Goal: Transaction & Acquisition: Purchase product/service

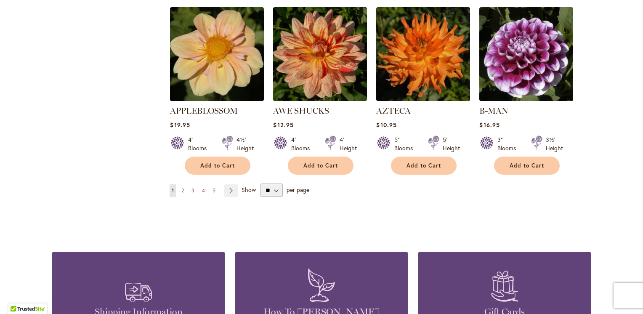
scroll to position [715, 0]
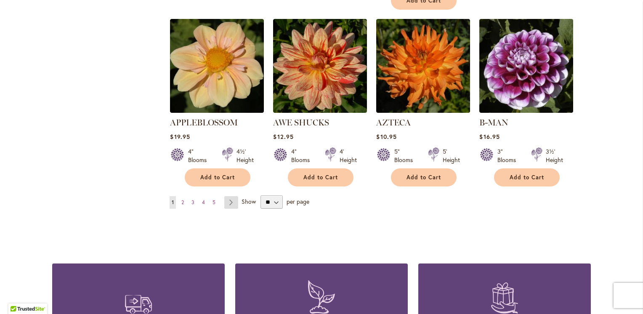
click at [226, 196] on link "Page Next" at bounding box center [231, 202] width 14 height 13
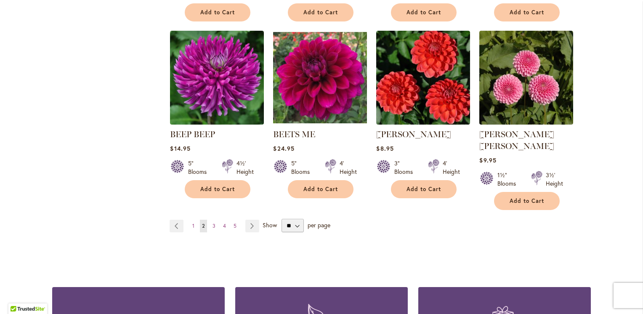
scroll to position [757, 0]
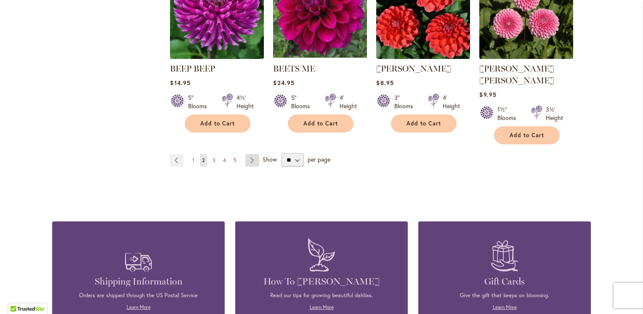
click at [249, 154] on link "Page Next" at bounding box center [252, 160] width 14 height 13
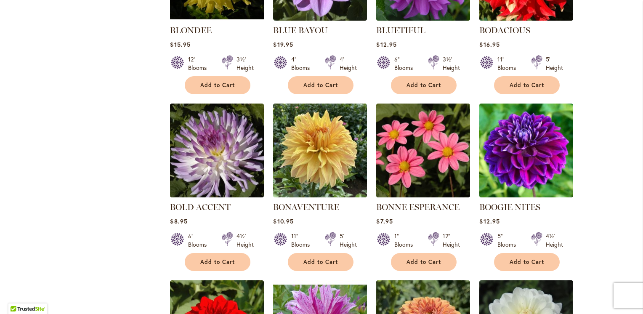
scroll to position [421, 0]
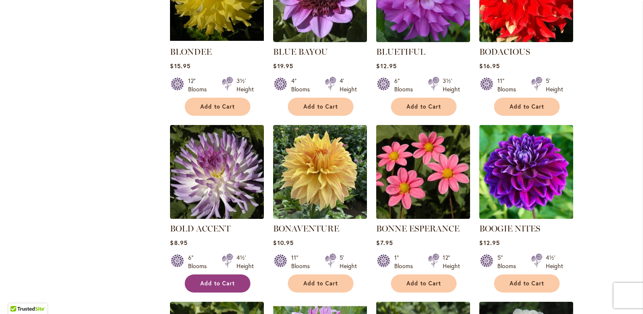
click at [217, 280] on span "Add to Cart" at bounding box center [217, 283] width 35 height 7
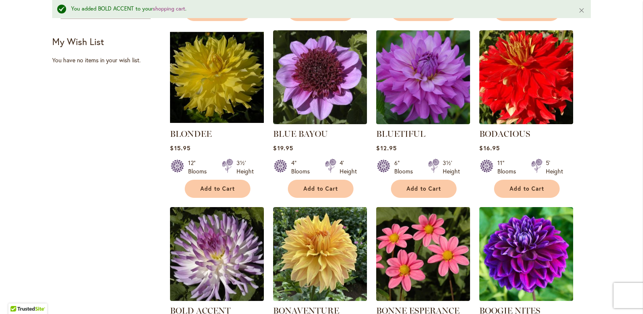
scroll to position [359, 0]
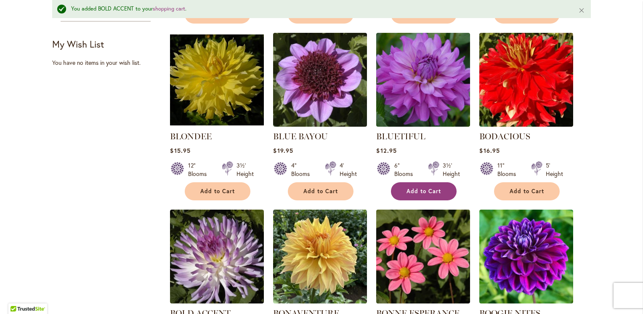
click at [424, 189] on span "Add to Cart" at bounding box center [423, 191] width 35 height 7
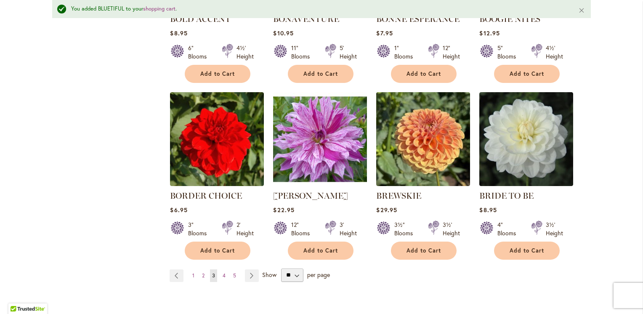
scroll to position [653, 0]
click at [248, 271] on link "Page Next" at bounding box center [252, 275] width 14 height 13
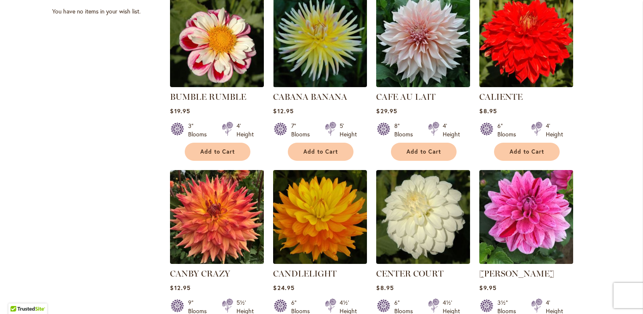
scroll to position [337, 0]
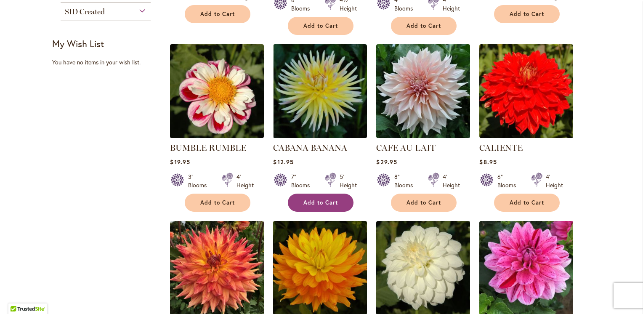
click at [315, 199] on span "Add to Cart" at bounding box center [320, 202] width 35 height 7
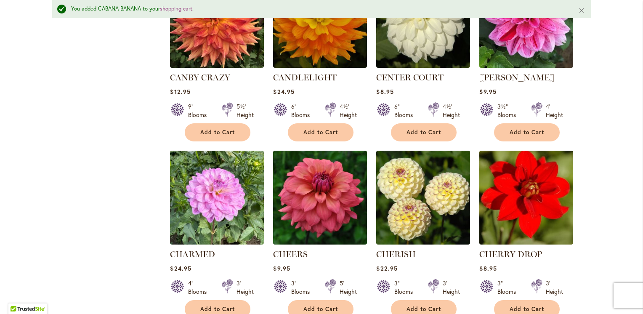
scroll to position [653, 0]
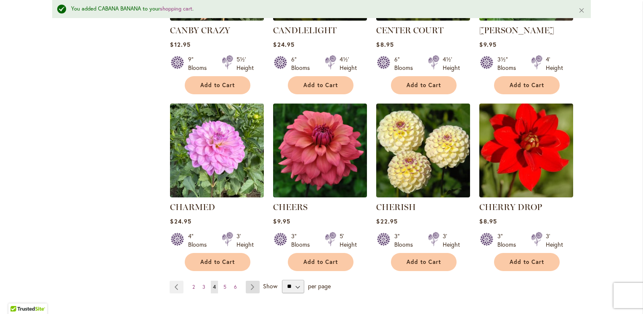
click at [249, 284] on link "Page Next" at bounding box center [253, 287] width 14 height 13
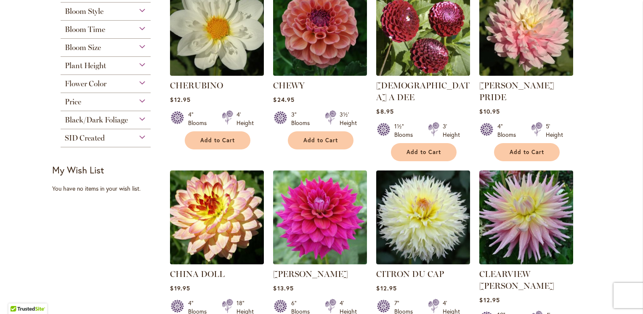
scroll to position [168, 0]
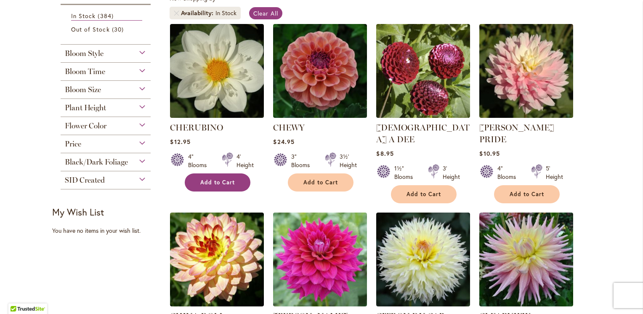
click at [224, 181] on span "Add to Cart" at bounding box center [217, 182] width 35 height 7
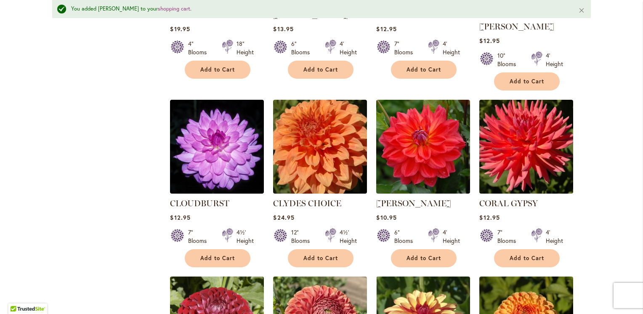
scroll to position [485, 0]
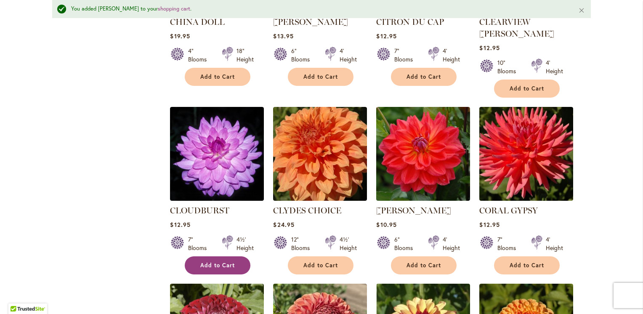
click at [202, 262] on span "Add to Cart" at bounding box center [217, 265] width 35 height 7
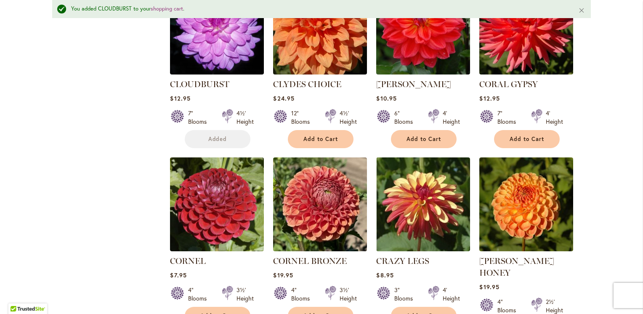
scroll to position [695, 0]
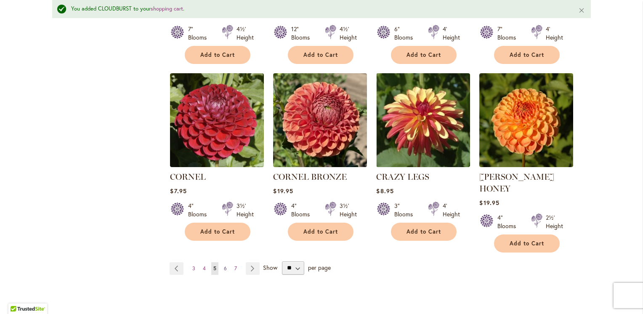
click at [224, 265] on span "6" at bounding box center [225, 268] width 3 height 6
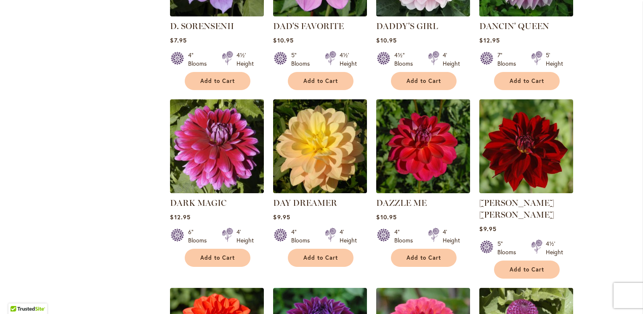
scroll to position [505, 0]
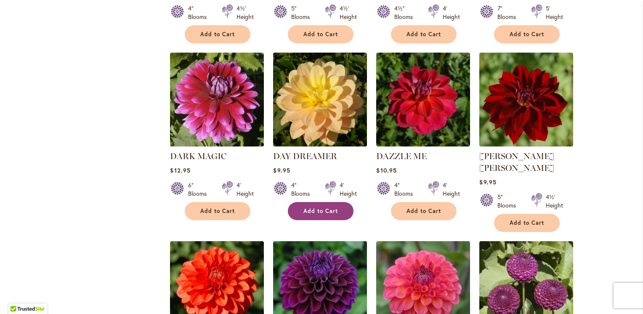
click at [305, 202] on button "Add to Cart" at bounding box center [321, 211] width 66 height 18
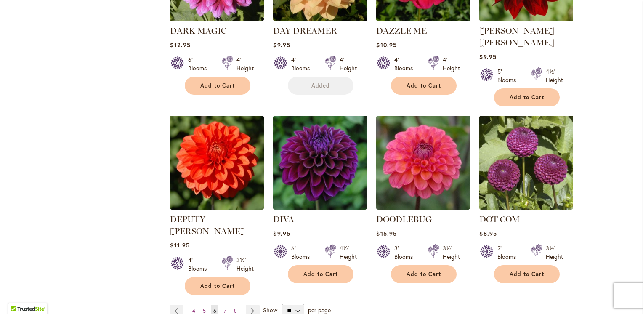
scroll to position [653, 0]
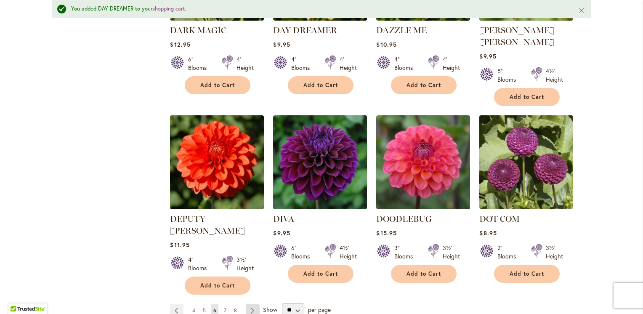
click at [250, 304] on link "Page Next" at bounding box center [253, 310] width 14 height 13
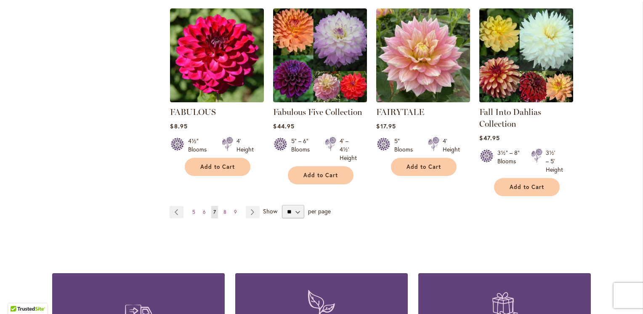
scroll to position [715, 0]
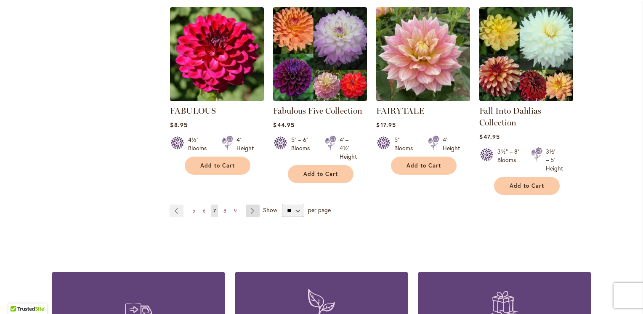
click at [248, 207] on link "Page Next" at bounding box center [253, 211] width 14 height 13
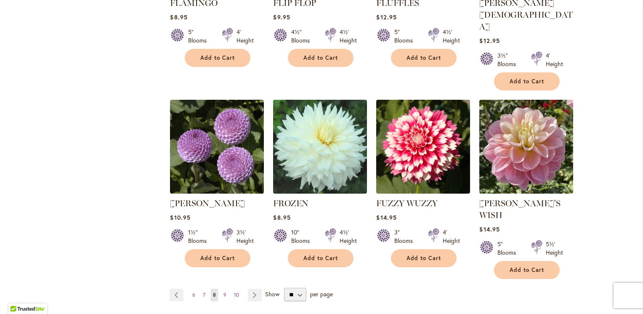
scroll to position [673, 0]
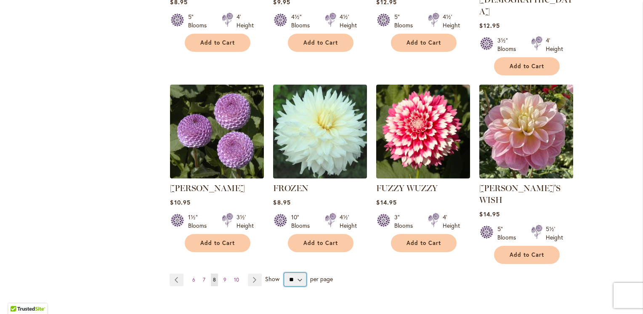
click at [295, 273] on select "** ** ** **" at bounding box center [295, 279] width 22 height 13
select select "**"
click at [284, 273] on select "** ** ** **" at bounding box center [295, 279] width 22 height 13
click at [223, 276] on span "9" at bounding box center [224, 279] width 3 height 6
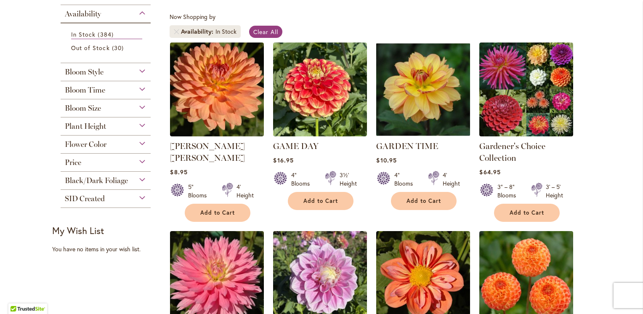
scroll to position [168, 0]
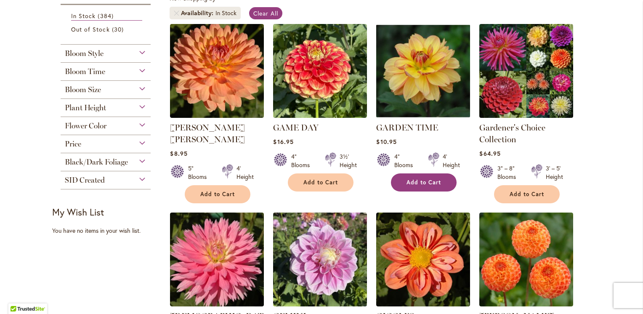
click at [407, 179] on span "Add to Cart" at bounding box center [423, 182] width 35 height 7
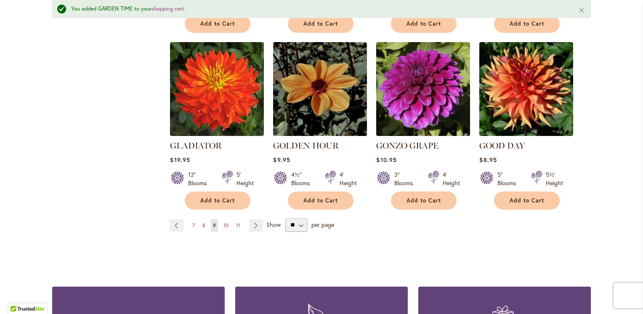
scroll to position [737, 0]
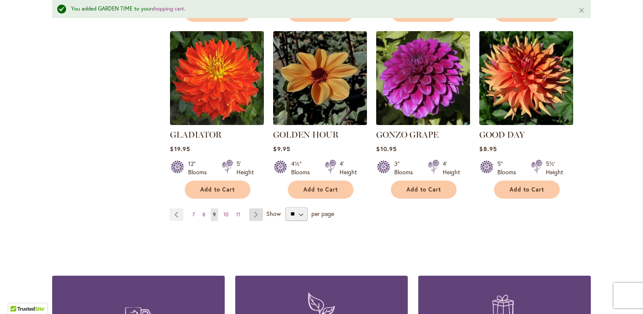
click at [251, 208] on link "Page Next" at bounding box center [256, 214] width 14 height 13
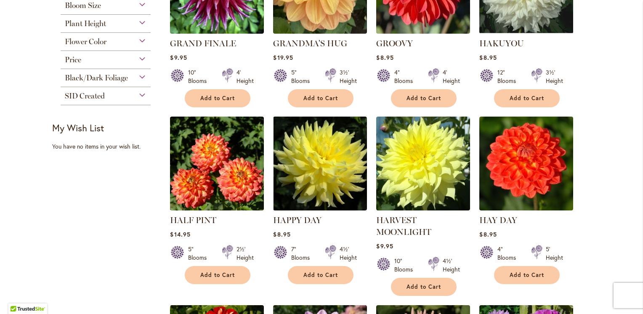
scroll to position [295, 0]
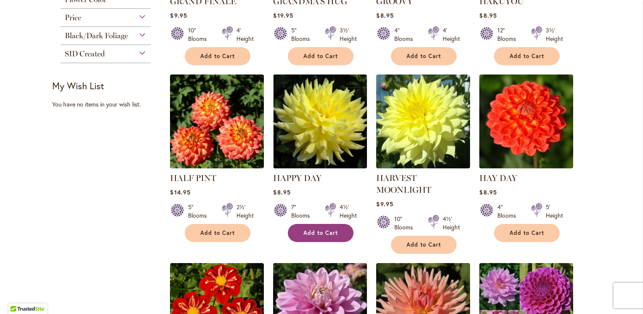
click at [314, 230] on span "Add to Cart" at bounding box center [320, 232] width 35 height 7
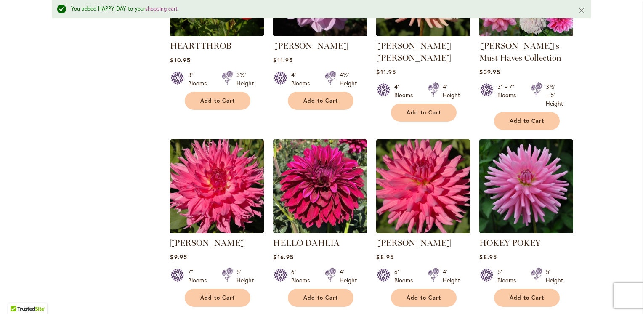
scroll to position [653, 0]
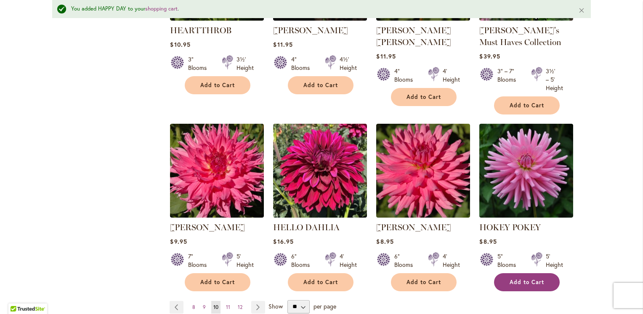
click at [542, 275] on button "Add to Cart" at bounding box center [527, 282] width 66 height 18
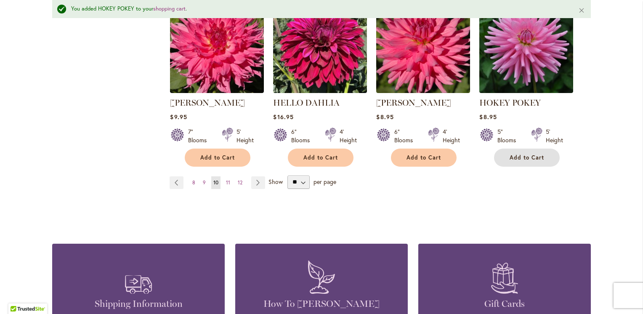
scroll to position [779, 0]
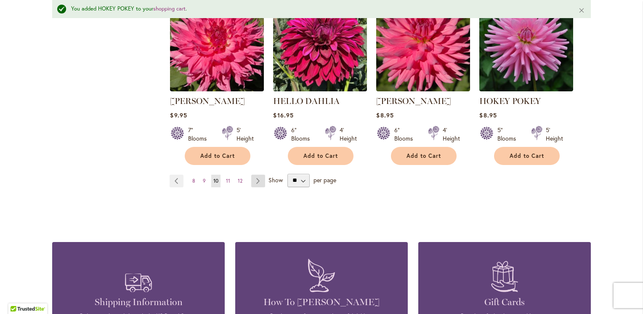
click at [254, 177] on link "Page Next" at bounding box center [258, 181] width 14 height 13
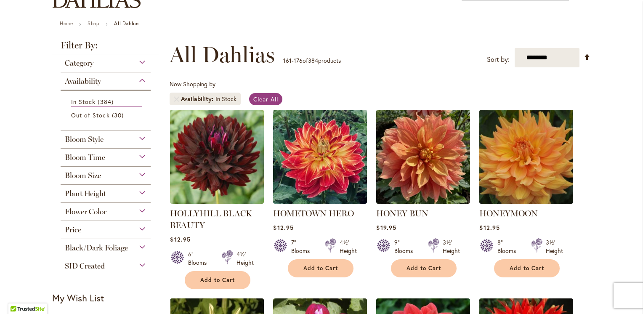
scroll to position [84, 0]
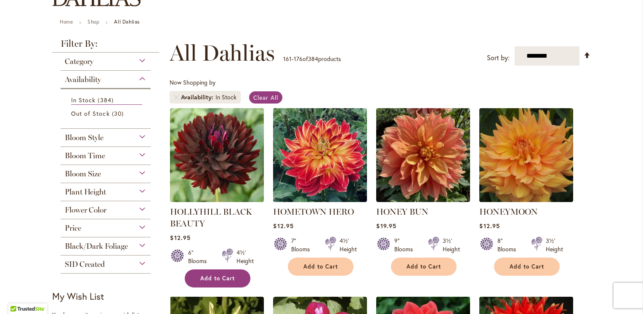
click at [209, 275] on span "Add to Cart" at bounding box center [217, 278] width 35 height 7
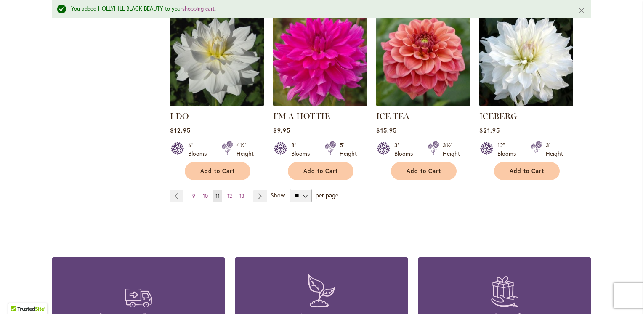
scroll to position [757, 0]
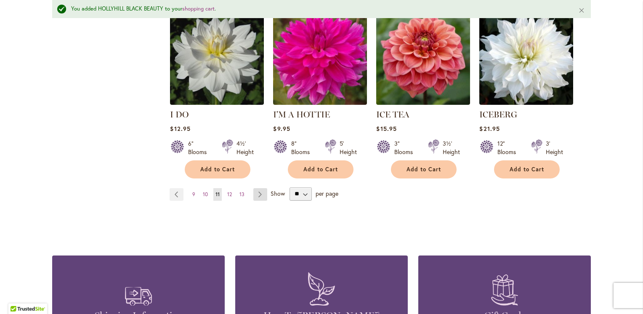
click at [256, 188] on link "Page Next" at bounding box center [260, 194] width 14 height 13
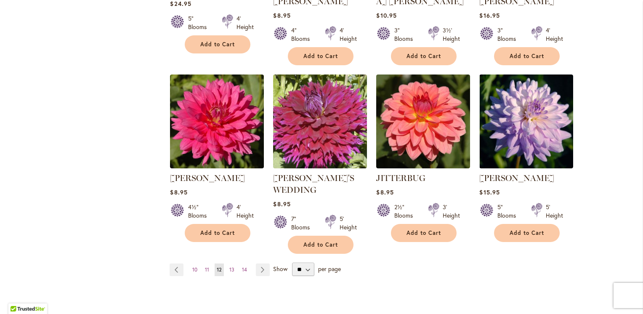
scroll to position [715, 0]
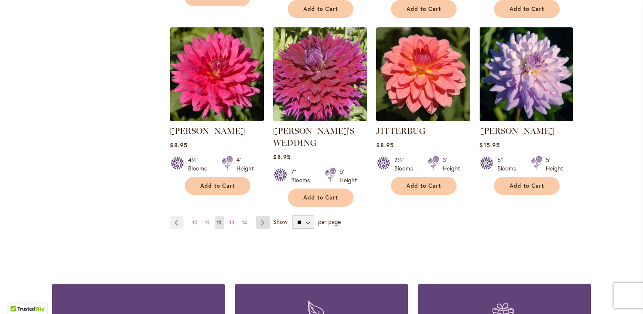
click at [257, 216] on link "Page Next" at bounding box center [263, 222] width 14 height 13
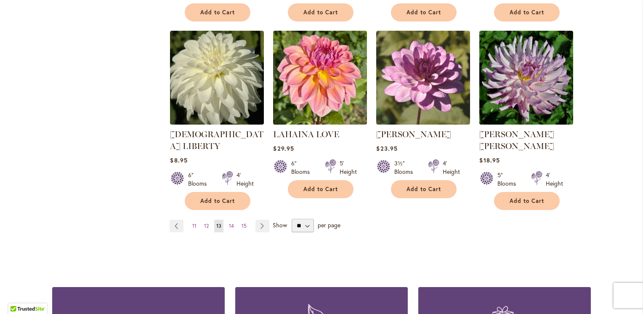
scroll to position [757, 0]
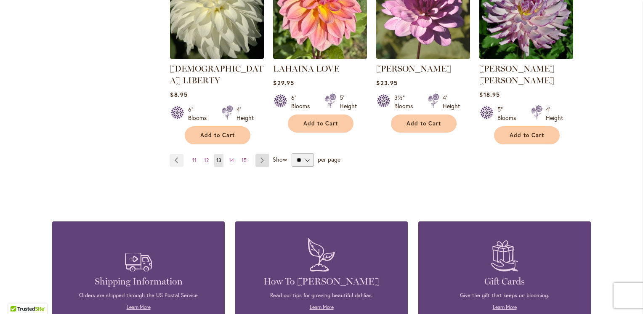
click at [259, 154] on link "Page Next" at bounding box center [262, 160] width 14 height 13
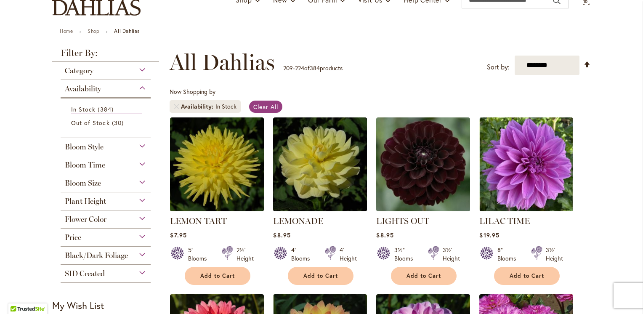
scroll to position [126, 0]
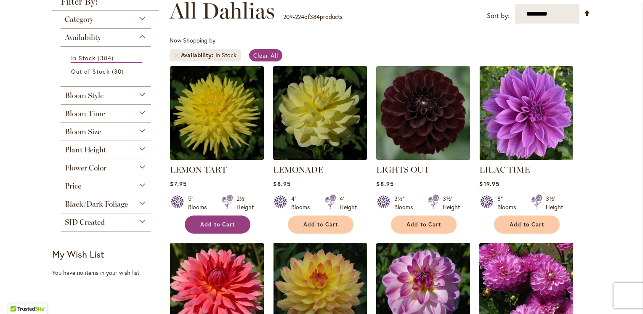
click at [220, 223] on span "Add to Cart" at bounding box center [217, 224] width 35 height 7
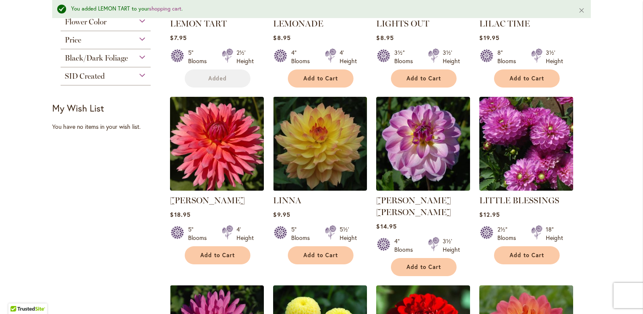
scroll to position [316, 0]
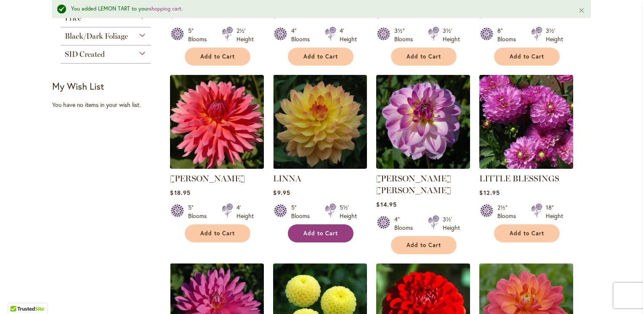
click at [308, 230] on span "Add to Cart" at bounding box center [320, 233] width 35 height 7
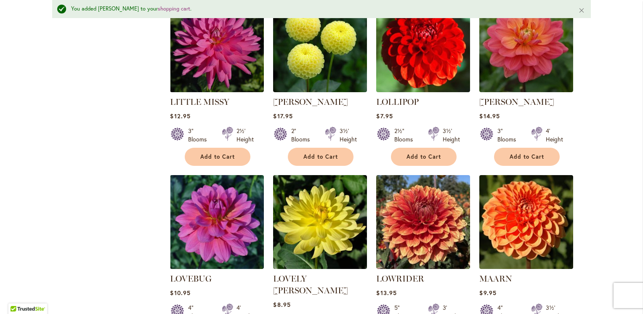
scroll to position [653, 0]
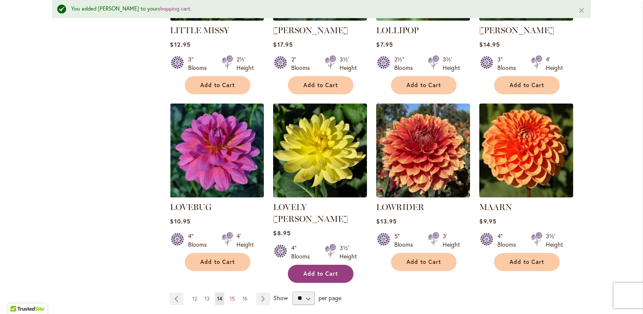
click at [314, 270] on span "Add to Cart" at bounding box center [320, 273] width 35 height 7
click at [259, 292] on link "Page Next" at bounding box center [263, 298] width 14 height 13
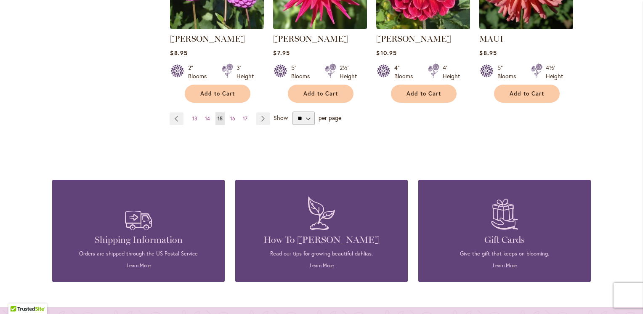
scroll to position [800, 0]
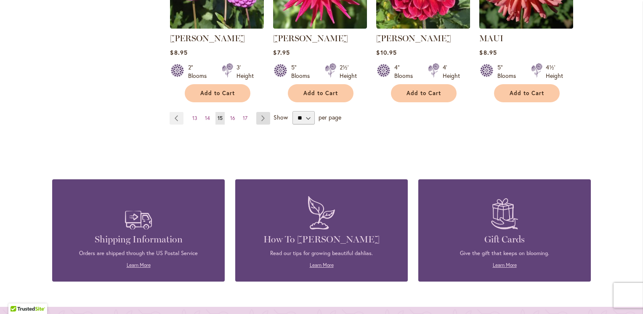
click at [260, 114] on link "Page Next" at bounding box center [263, 118] width 14 height 13
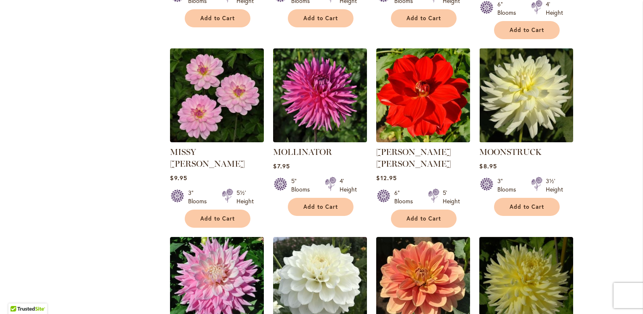
scroll to position [505, 0]
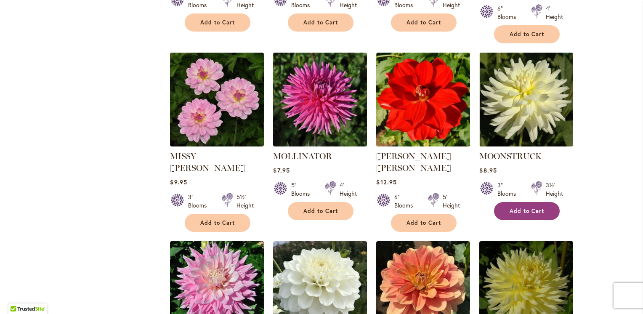
click at [532, 207] on span "Add to Cart" at bounding box center [527, 210] width 35 height 7
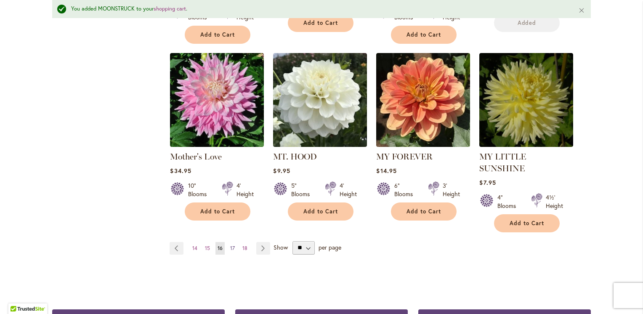
scroll to position [737, 0]
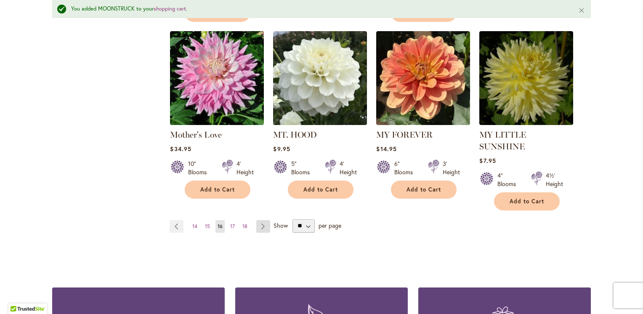
click at [259, 220] on link "Page Next" at bounding box center [263, 226] width 14 height 13
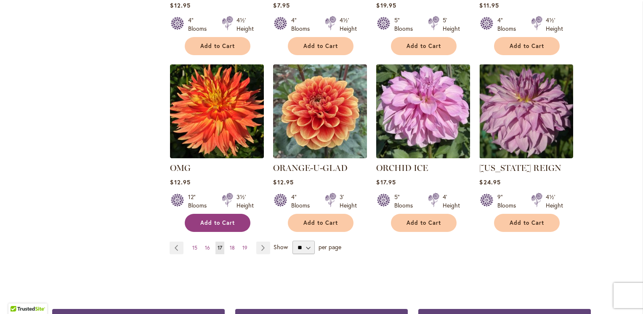
scroll to position [673, 0]
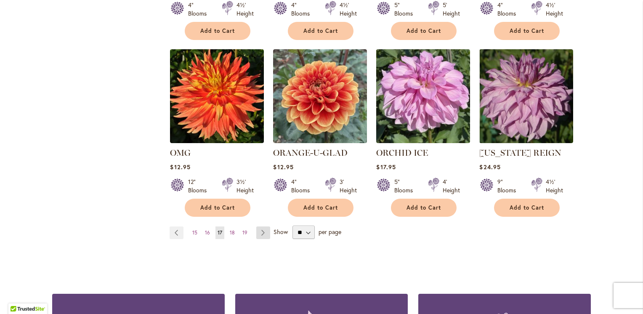
click at [260, 230] on link "Page Next" at bounding box center [263, 232] width 14 height 13
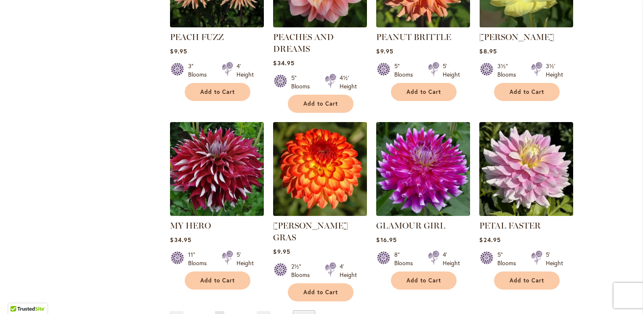
scroll to position [631, 0]
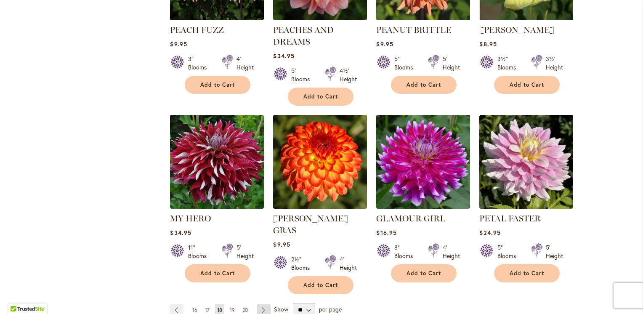
click at [261, 304] on link "Page Next" at bounding box center [264, 310] width 14 height 13
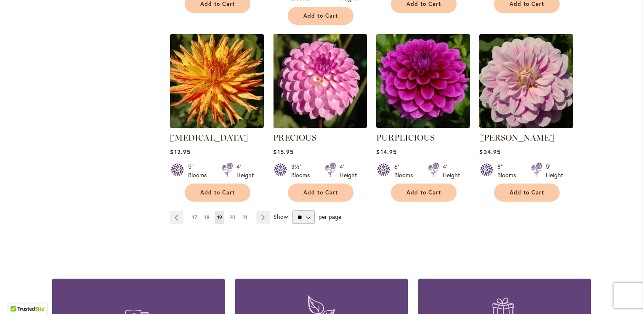
scroll to position [715, 0]
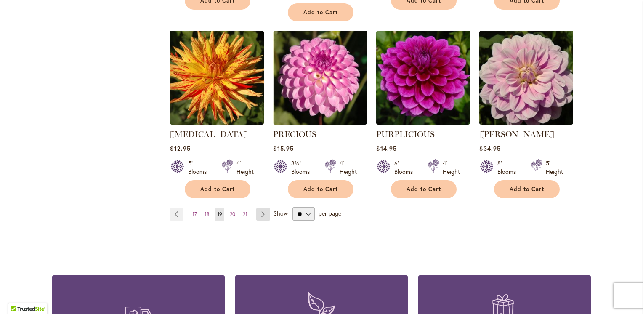
click at [258, 208] on link "Page Next" at bounding box center [263, 214] width 14 height 13
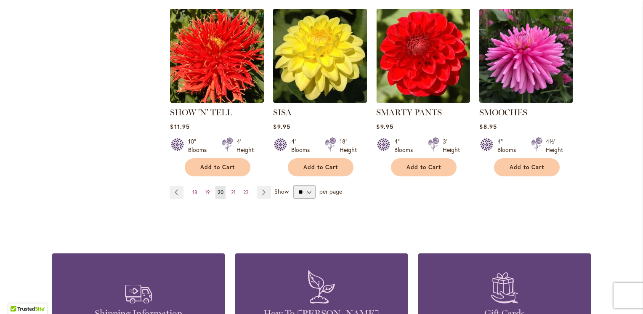
scroll to position [757, 0]
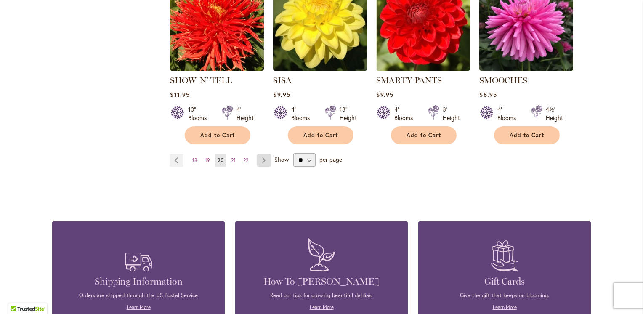
click at [262, 154] on link "Page Next" at bounding box center [264, 160] width 14 height 13
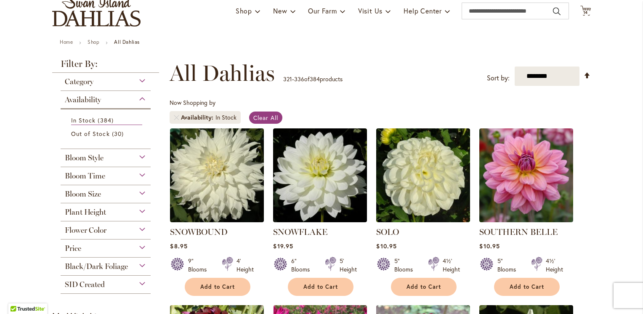
scroll to position [84, 0]
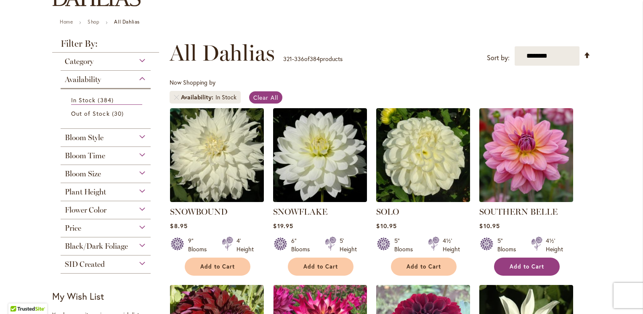
click at [528, 261] on button "Add to Cart" at bounding box center [527, 267] width 66 height 18
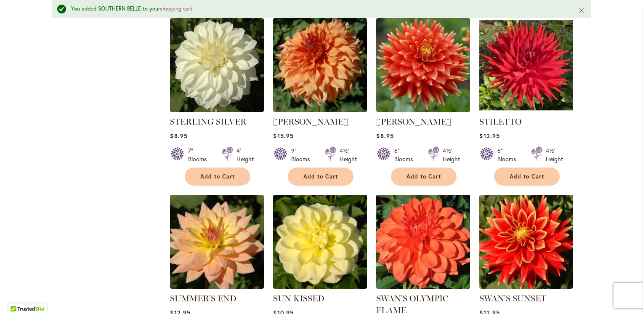
scroll to position [569, 0]
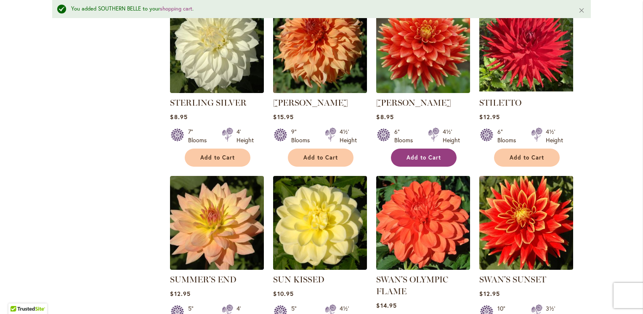
click at [406, 154] on span "Add to Cart" at bounding box center [423, 157] width 35 height 7
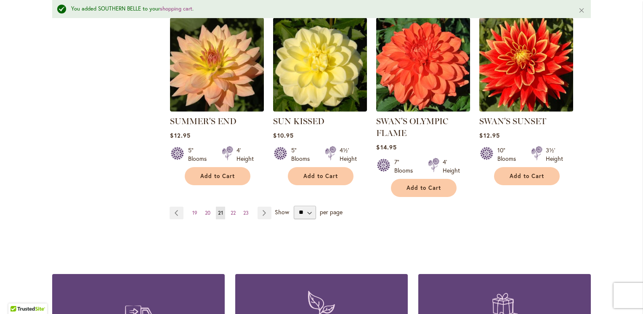
scroll to position [779, 0]
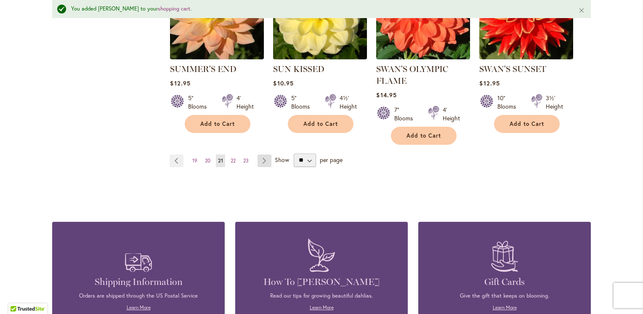
click at [261, 157] on link "Page Next" at bounding box center [265, 160] width 14 height 13
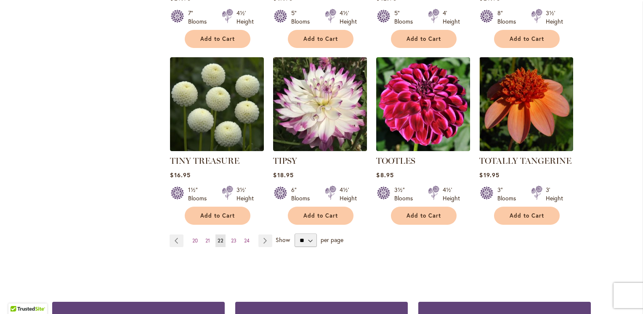
scroll to position [673, 0]
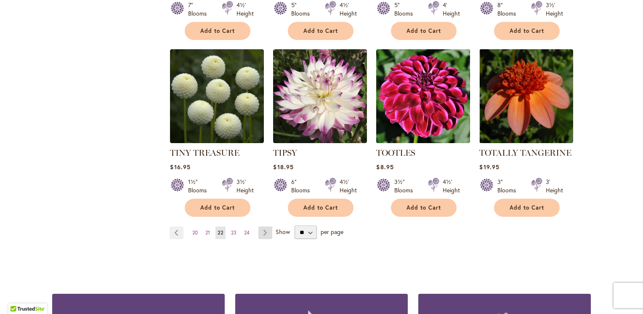
click at [260, 230] on link "Page Next" at bounding box center [265, 232] width 14 height 13
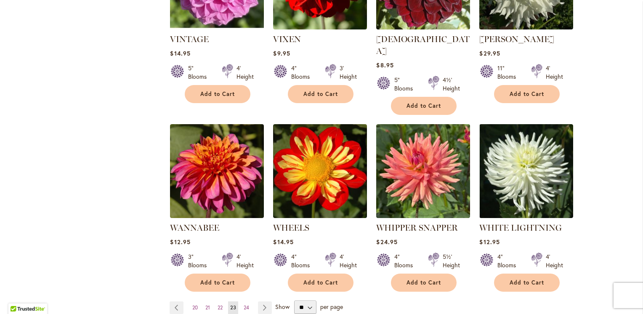
scroll to position [631, 0]
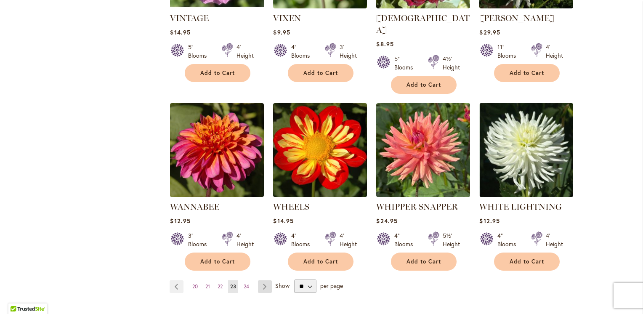
click at [261, 280] on link "Page Next" at bounding box center [265, 286] width 14 height 13
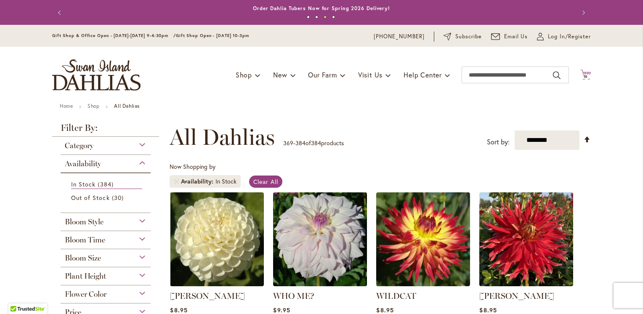
click at [585, 72] on icon at bounding box center [585, 74] width 11 height 10
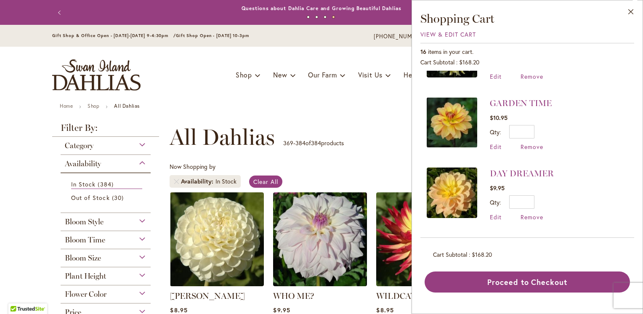
scroll to position [618, 0]
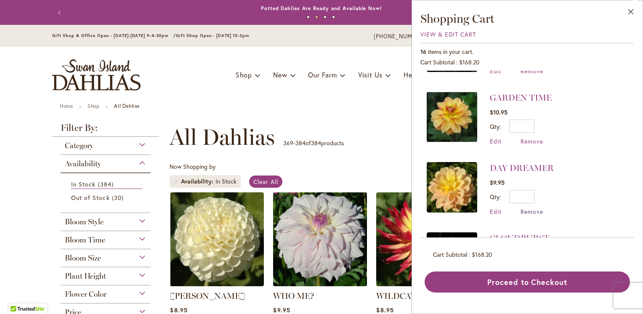
click at [531, 207] on span "Remove" at bounding box center [532, 211] width 23 height 8
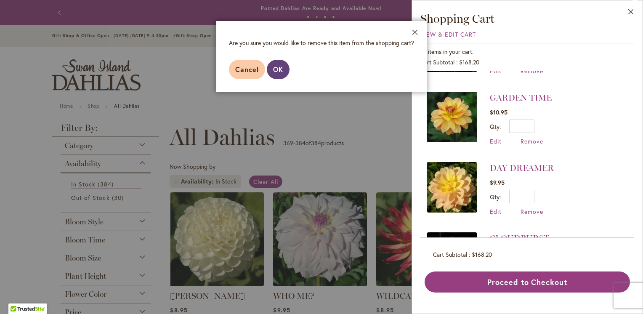
click at [276, 70] on span "OK" at bounding box center [278, 69] width 10 height 9
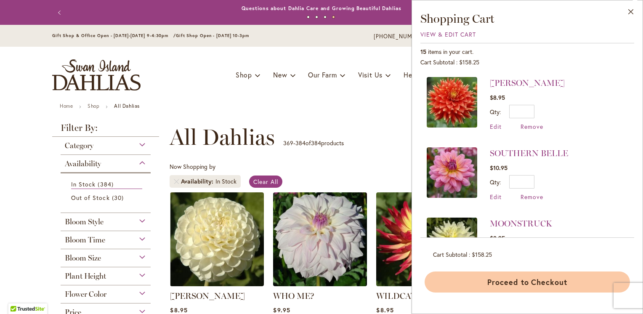
click at [530, 279] on button "Proceed to Checkout" at bounding box center [527, 281] width 205 height 21
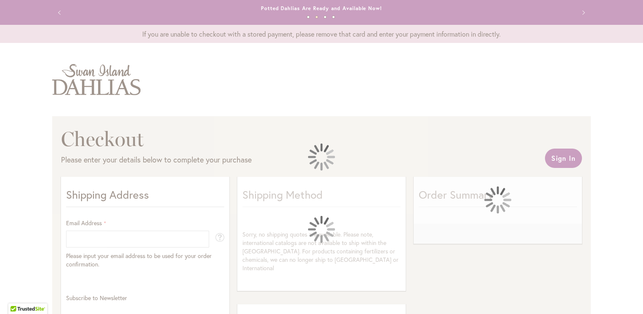
select select "**"
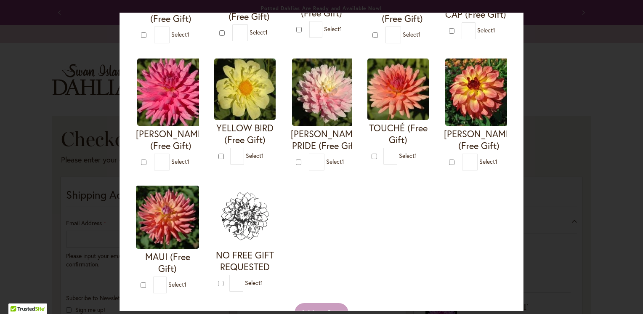
scroll to position [295, 0]
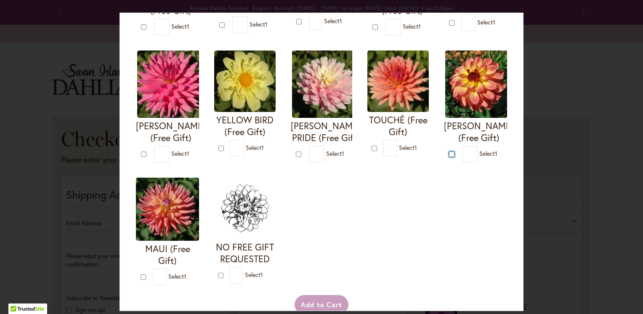
type input "*"
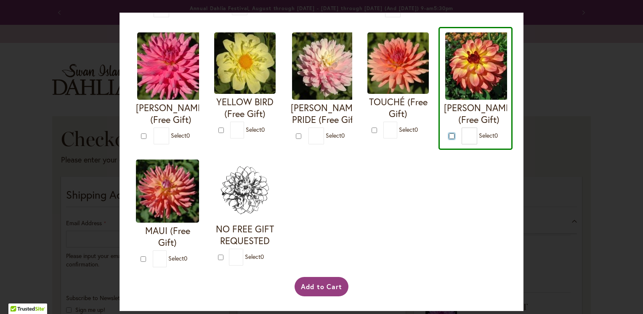
scroll to position [436, 0]
click at [316, 284] on button "Add to Cart" at bounding box center [322, 286] width 54 height 19
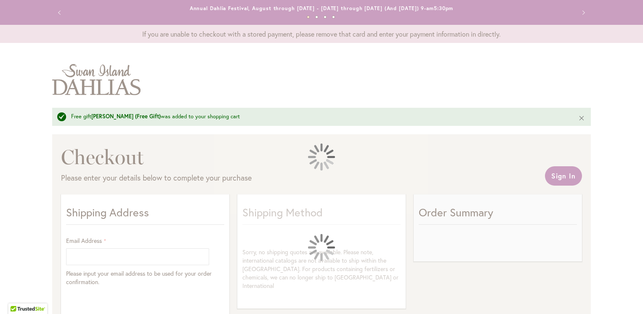
select select "**"
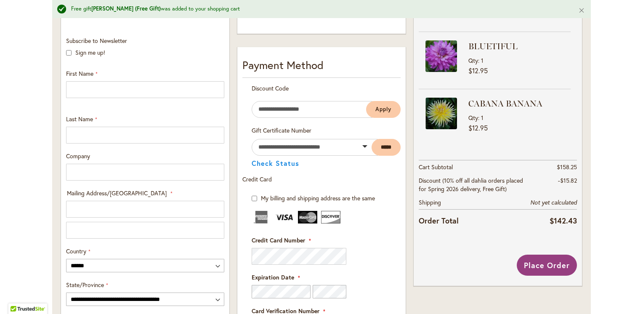
scroll to position [295, 0]
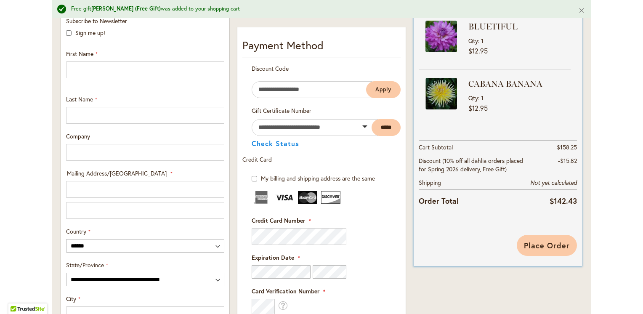
click at [535, 248] on span "Place Order" at bounding box center [547, 245] width 46 height 10
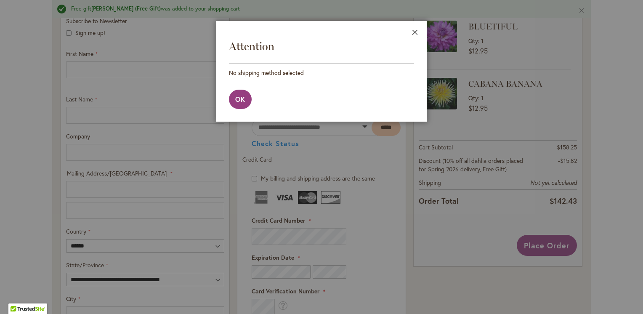
click at [416, 30] on button "Close" at bounding box center [415, 34] width 23 height 27
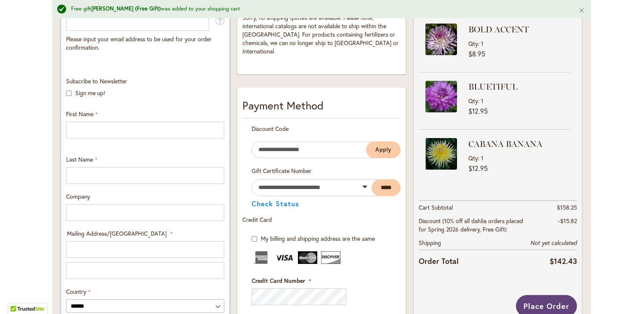
scroll to position [126, 0]
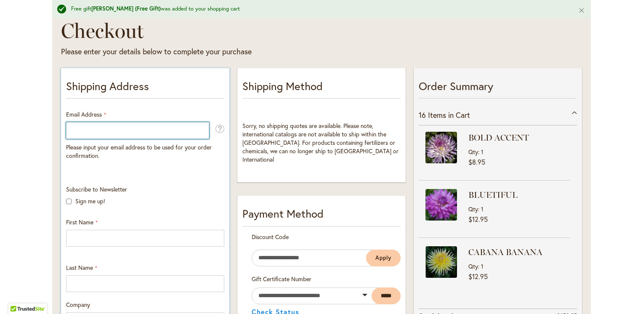
click at [79, 133] on input "Email Address" at bounding box center [137, 130] width 143 height 17
type input "**********"
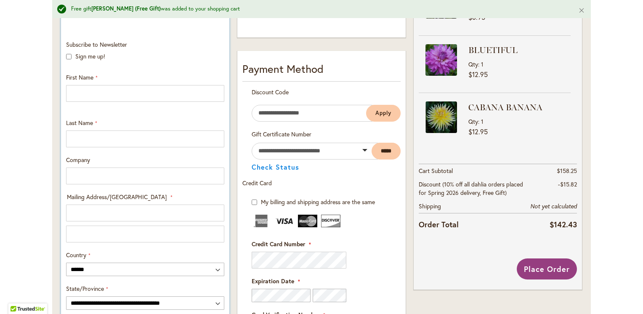
scroll to position [252, 0]
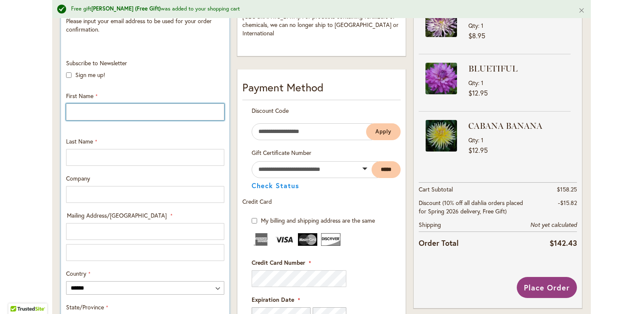
click at [123, 112] on input "First Name" at bounding box center [145, 112] width 158 height 17
type input "*****"
type input "******"
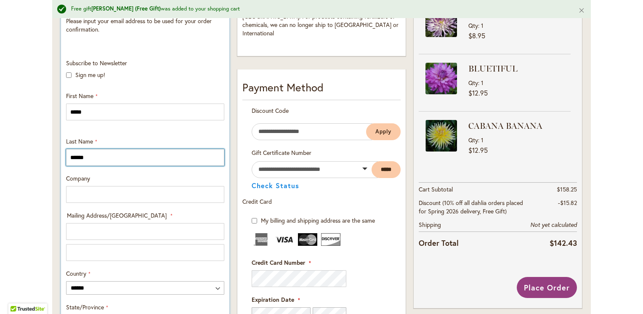
type input "**********"
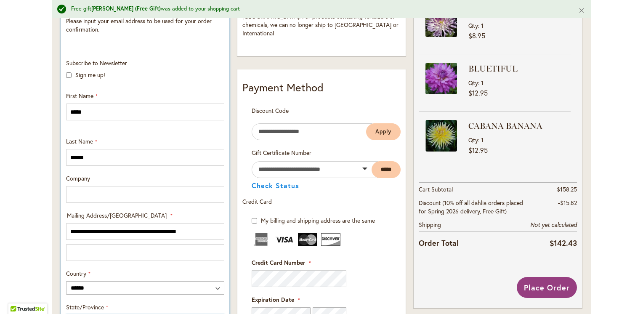
select select "**"
type input "*********"
type input "**********"
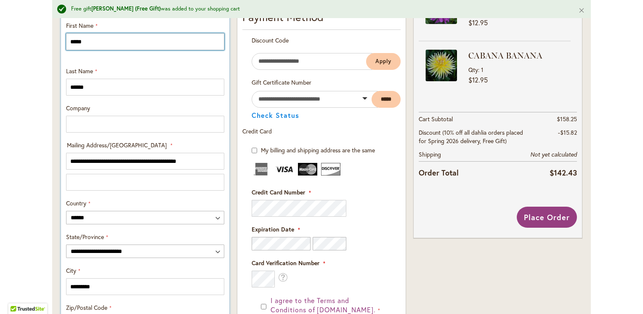
scroll to position [337, 0]
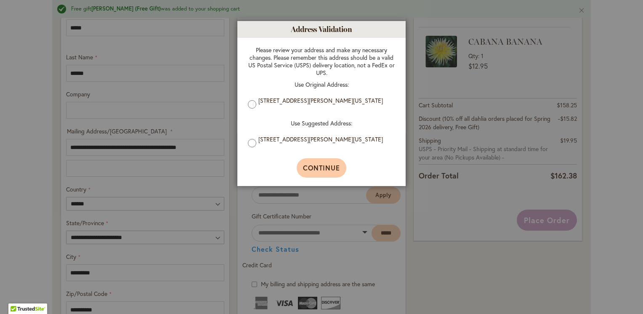
click at [312, 172] on span "Continue" at bounding box center [321, 167] width 37 height 9
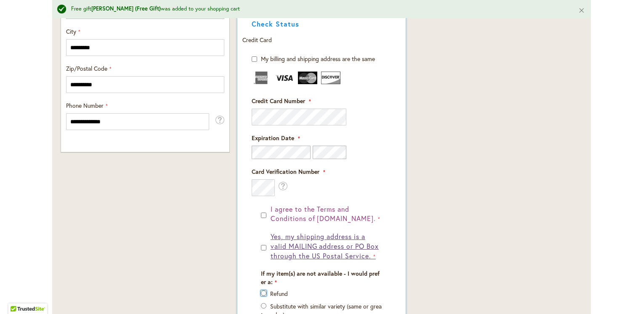
scroll to position [547, 0]
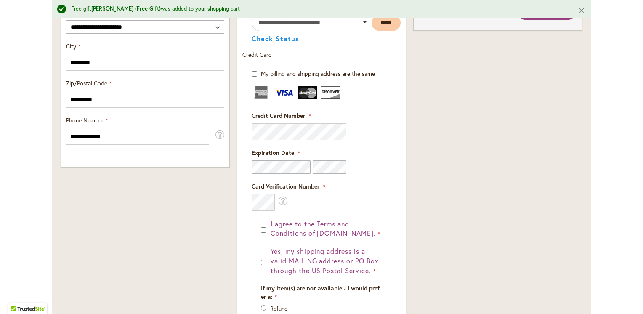
click at [446, 180] on div "Order Summary 16 Items in Cart BOLD ACCENT Qty 1 $8.95 Qty" at bounding box center [498, 21] width 176 height 755
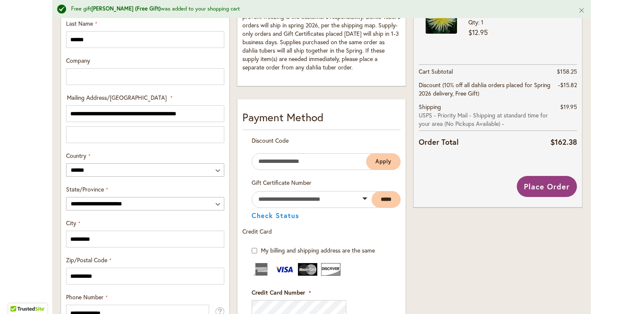
scroll to position [351, 0]
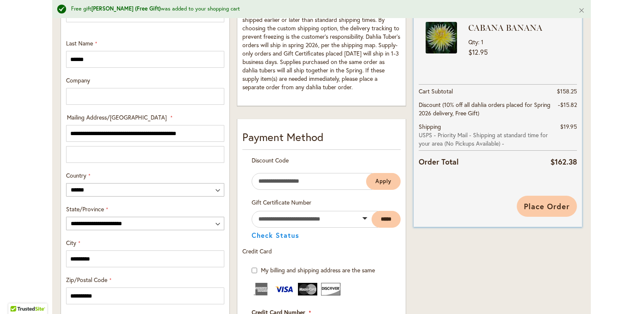
click at [544, 204] on span "Place Order" at bounding box center [547, 206] width 46 height 10
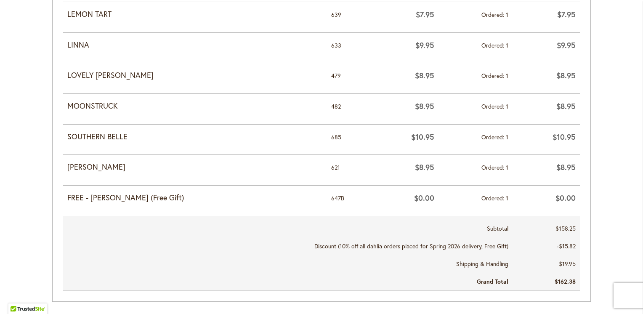
scroll to position [631, 0]
